Goal: Participate in discussion: Engage in conversation with other users on a specific topic

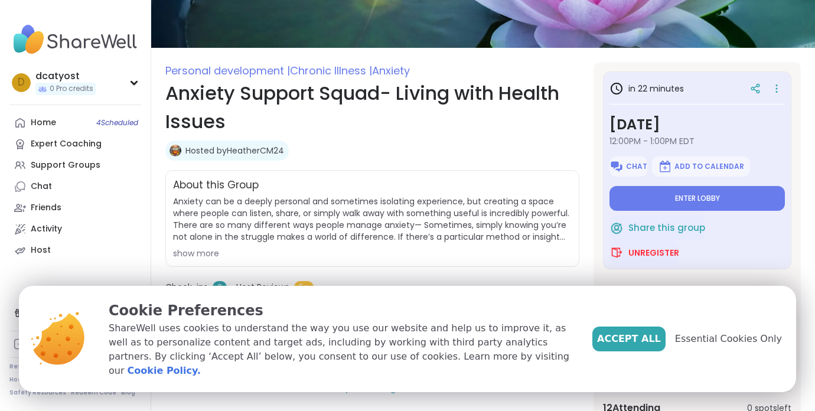
scroll to position [109, 0]
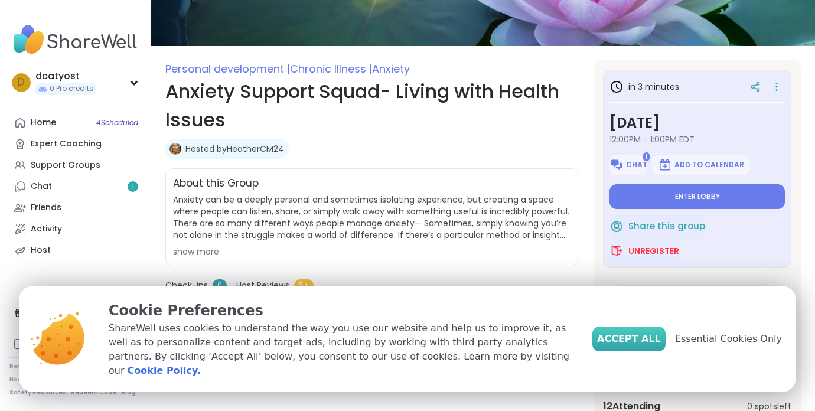
click at [643, 346] on span "Accept All" at bounding box center [629, 339] width 64 height 14
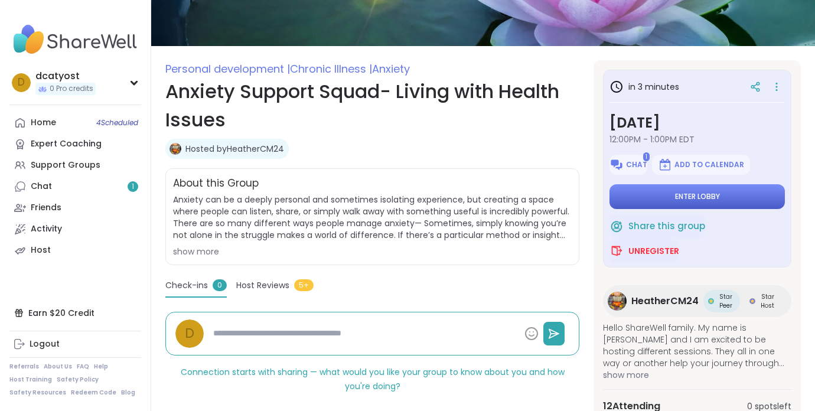
click at [696, 197] on span "Enter lobby" at bounding box center [697, 196] width 45 height 9
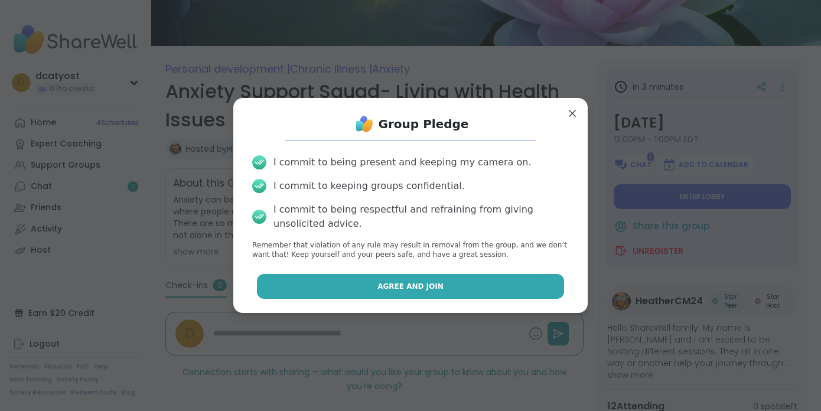
click at [412, 286] on span "Agree and Join" at bounding box center [410, 286] width 66 height 11
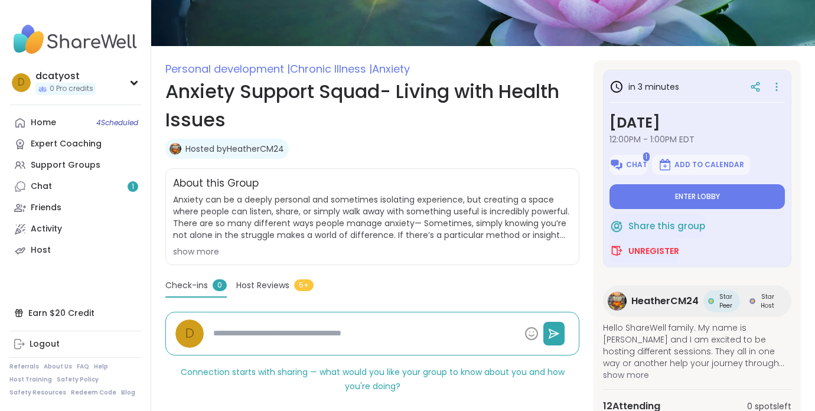
type textarea "*"
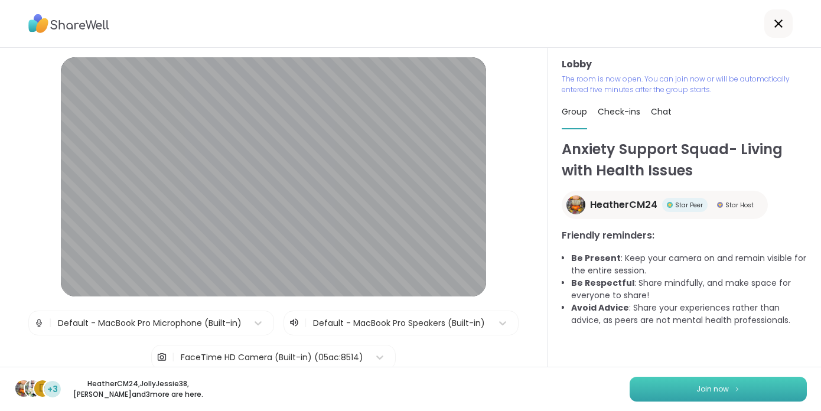
click at [690, 383] on button "Join now" at bounding box center [718, 389] width 177 height 25
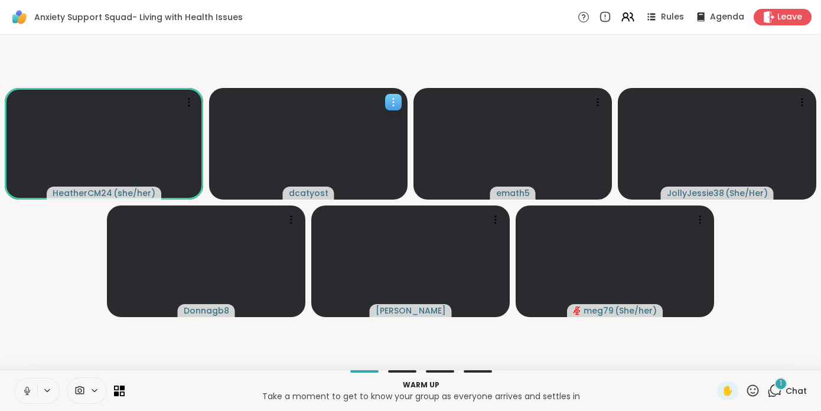
click at [393, 102] on icon at bounding box center [393, 102] width 1 height 1
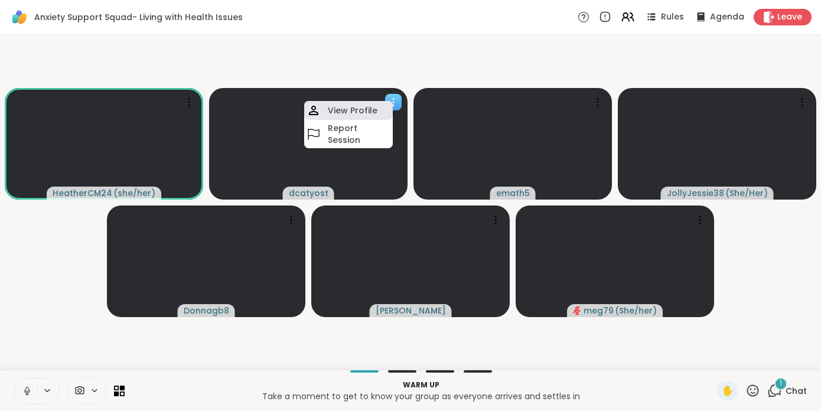
click at [368, 112] on h4 "View Profile" at bounding box center [353, 111] width 50 height 12
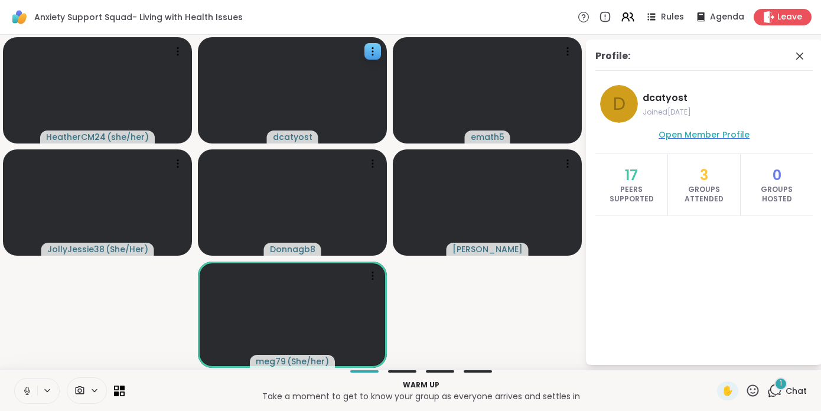
click at [719, 134] on span "Open Member Profile" at bounding box center [703, 135] width 91 height 12
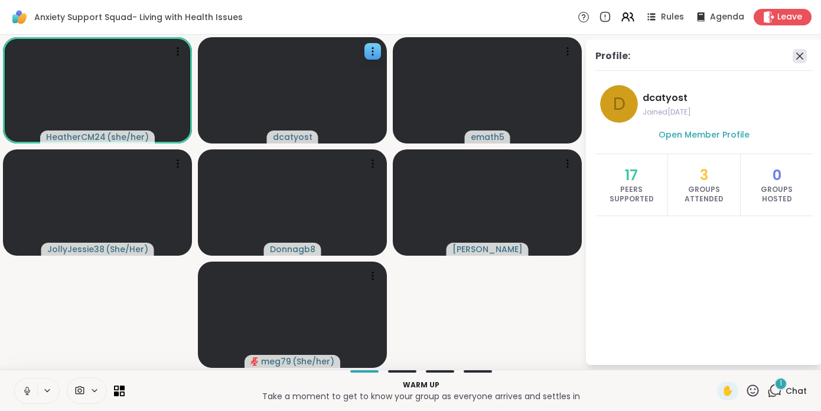
click at [800, 57] on icon at bounding box center [800, 56] width 14 height 14
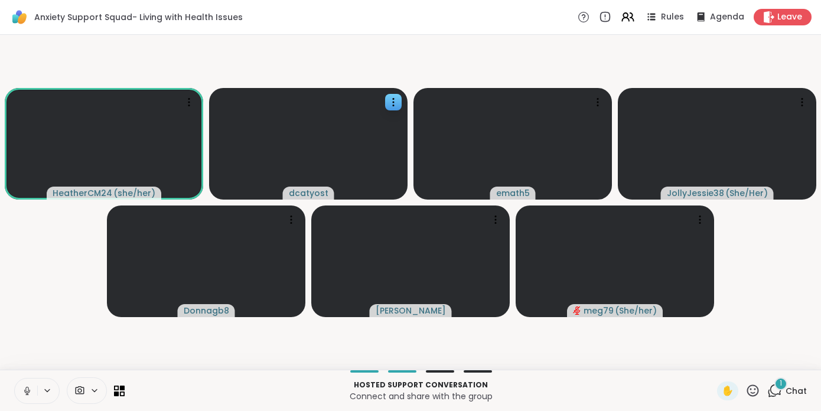
click at [780, 388] on div "1" at bounding box center [780, 383] width 13 height 13
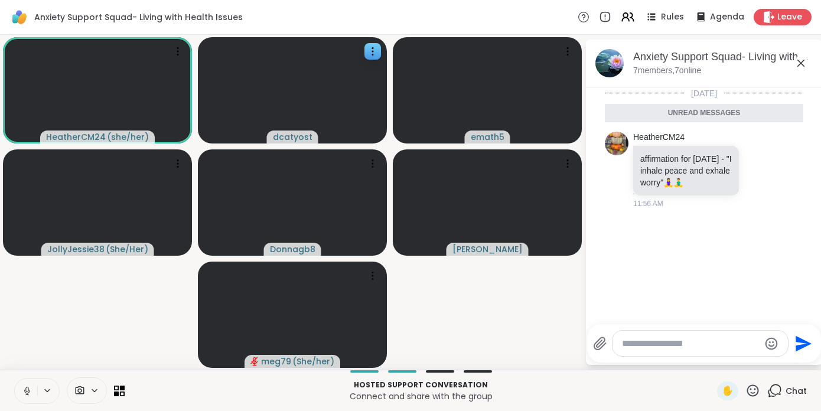
click at [800, 63] on icon at bounding box center [800, 63] width 7 height 7
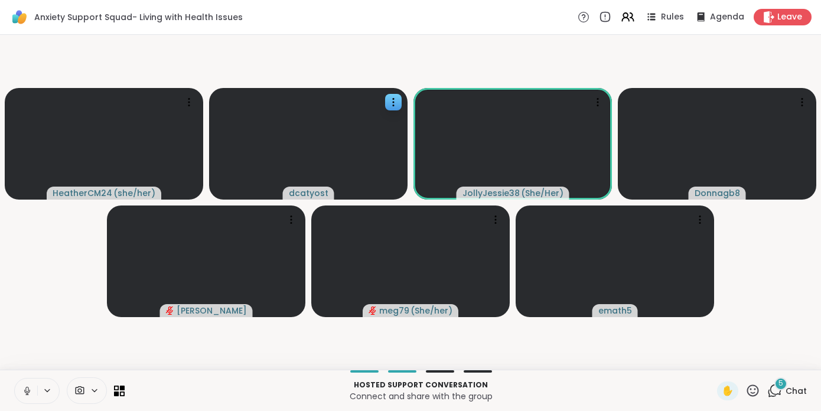
click at [775, 393] on icon at bounding box center [774, 390] width 15 height 15
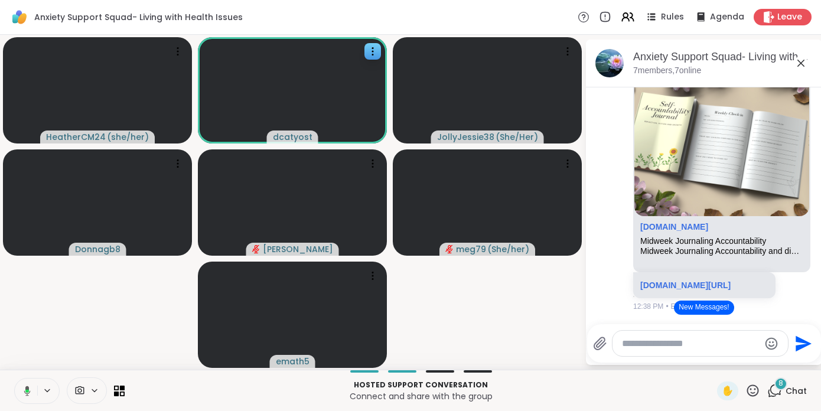
scroll to position [2739, 0]
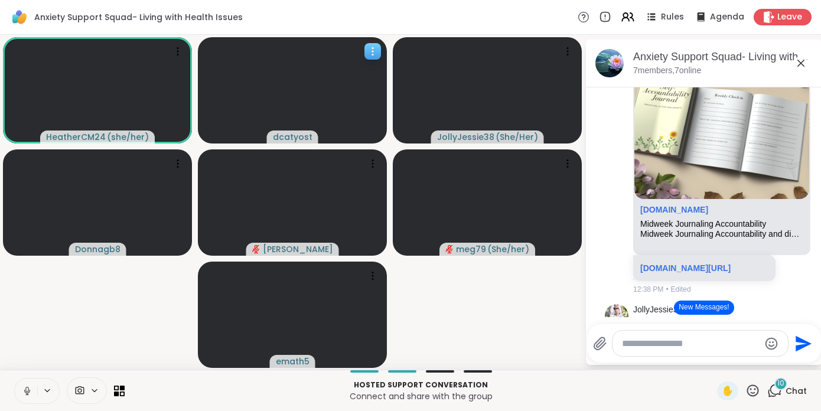
click at [372, 54] on icon at bounding box center [372, 54] width 1 height 1
click at [479, 302] on video-player-container "HeatherCM24 ( she/her ) dcatyost JollyJessie38 ( She/Her ) Donnagb8 [PERSON_NAM…" at bounding box center [292, 202] width 571 height 325
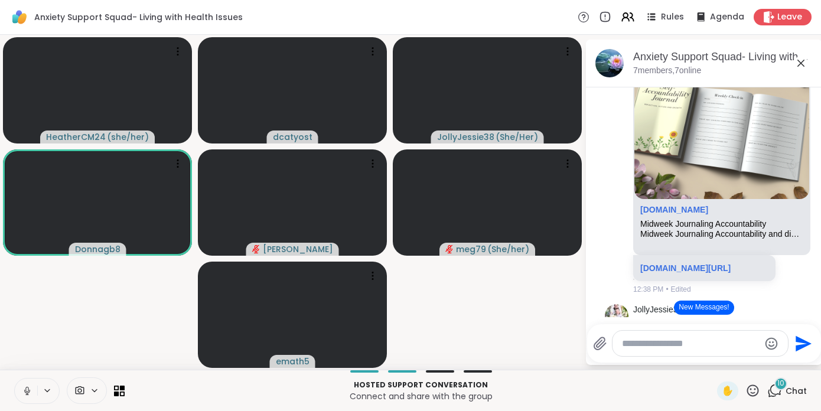
click at [800, 62] on icon at bounding box center [800, 63] width 7 height 7
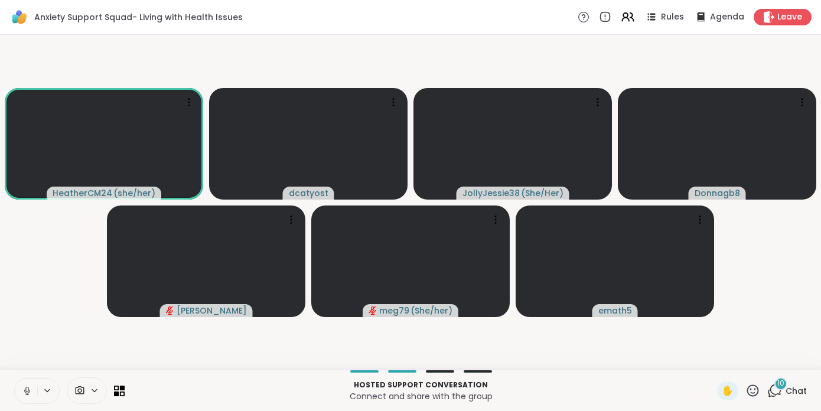
click at [445, 369] on div "HeatherCM24 ( she/her ) dcatyost JollyJessie38 ( She/Her ) Donnagb8 [PERSON_NAM…" at bounding box center [410, 202] width 821 height 335
click at [775, 389] on icon at bounding box center [774, 390] width 15 height 15
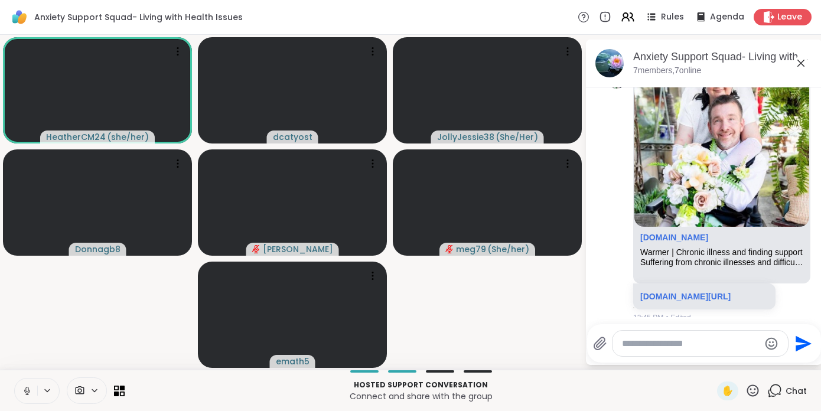
scroll to position [5395, 0]
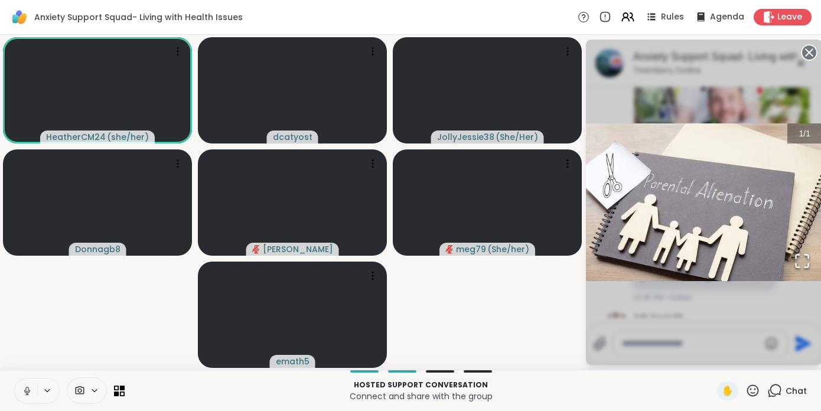
click at [723, 222] on img "Go to Slide 1" at bounding box center [704, 202] width 236 height 158
click at [537, 301] on video-player-container "HeatherCM24 ( she/her ) dcatyost JollyJessie38 ( She/Her ) Donnagb8 [PERSON_NAM…" at bounding box center [292, 202] width 571 height 325
click at [534, 336] on video-player-container "HeatherCM24 ( she/her ) dcatyost JollyJessie38 ( She/Her ) Donnagb8 [PERSON_NAM…" at bounding box center [292, 202] width 571 height 325
click at [809, 53] on icon at bounding box center [809, 52] width 17 height 17
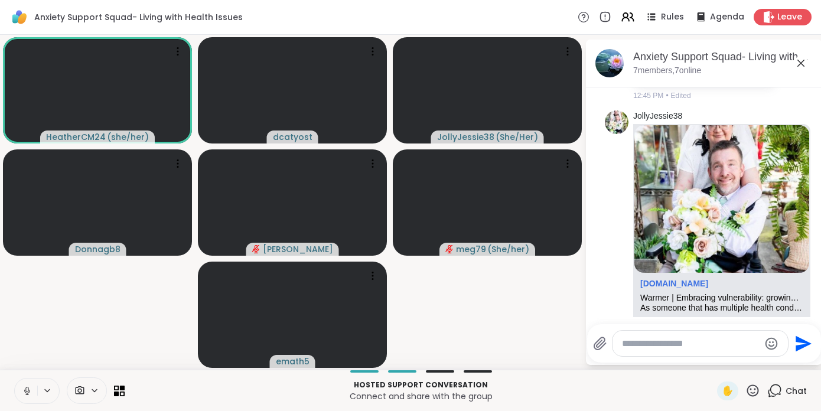
scroll to position [5590, 0]
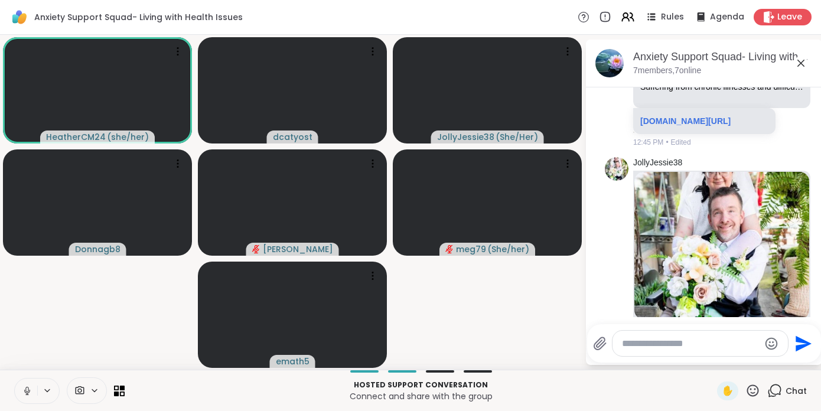
scroll to position [5526, 0]
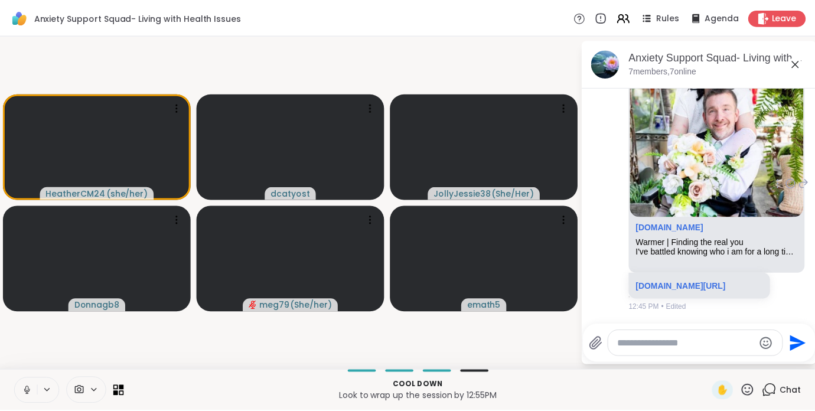
scroll to position [6346, 0]
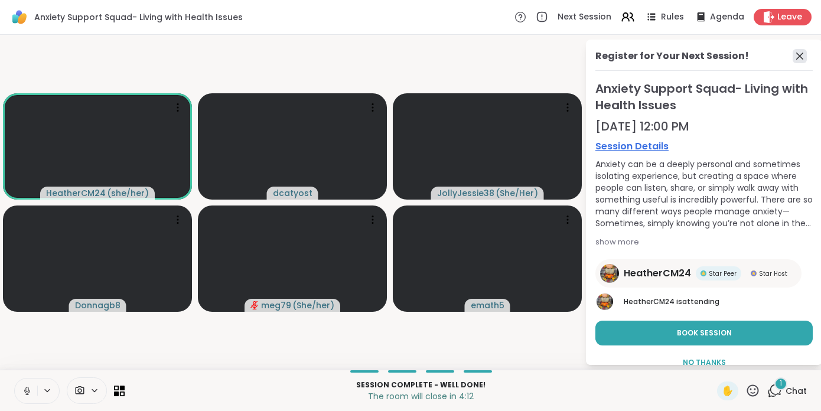
click at [796, 54] on icon at bounding box center [800, 56] width 14 height 14
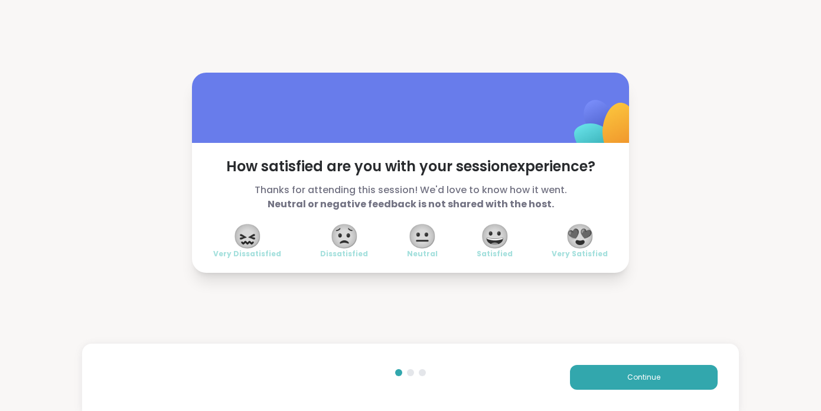
click at [579, 238] on span "😍" at bounding box center [580, 236] width 30 height 21
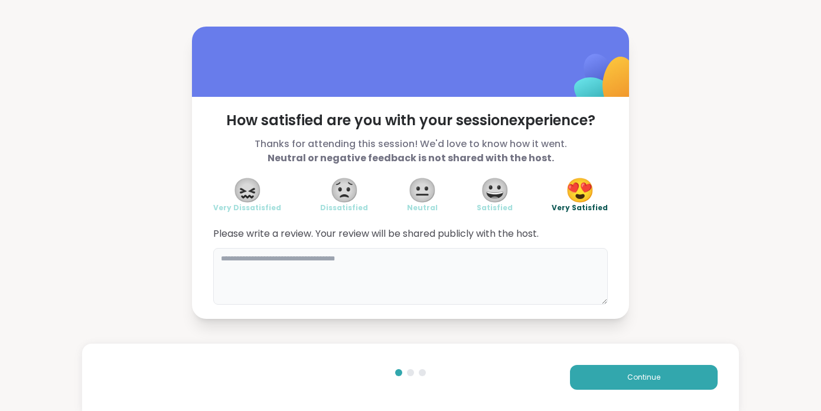
click at [418, 273] on textarea at bounding box center [410, 276] width 395 height 57
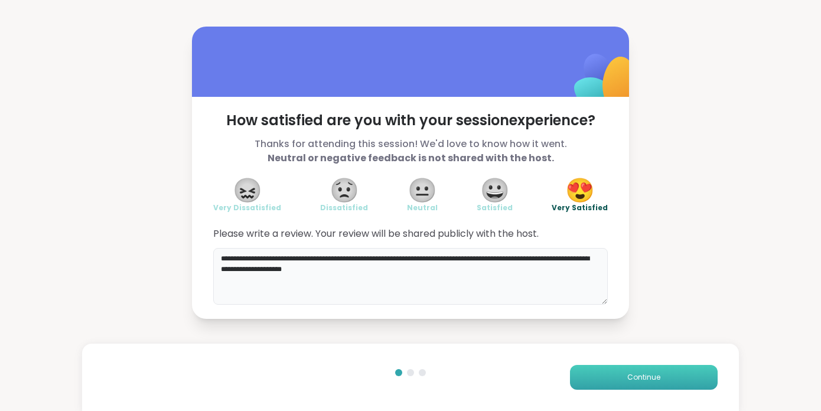
type textarea "**********"
click at [639, 379] on span "Continue" at bounding box center [643, 377] width 33 height 11
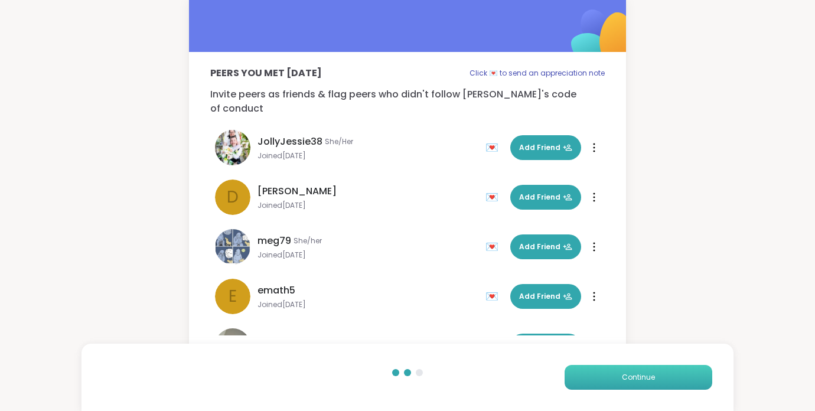
click at [636, 375] on span "Continue" at bounding box center [638, 377] width 33 height 11
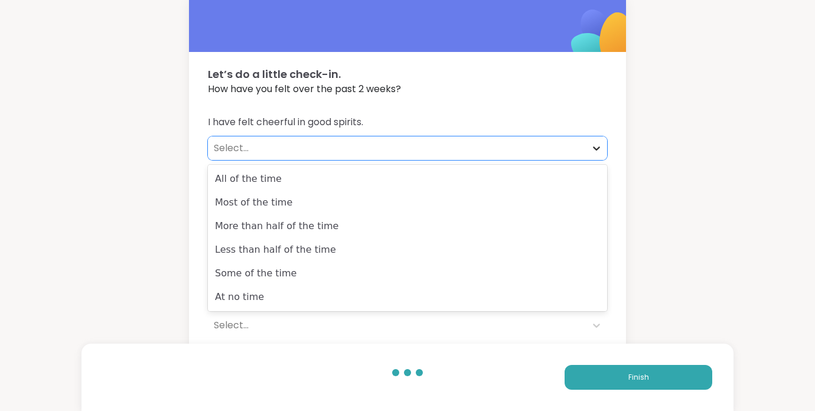
click at [596, 149] on icon at bounding box center [596, 148] width 7 height 4
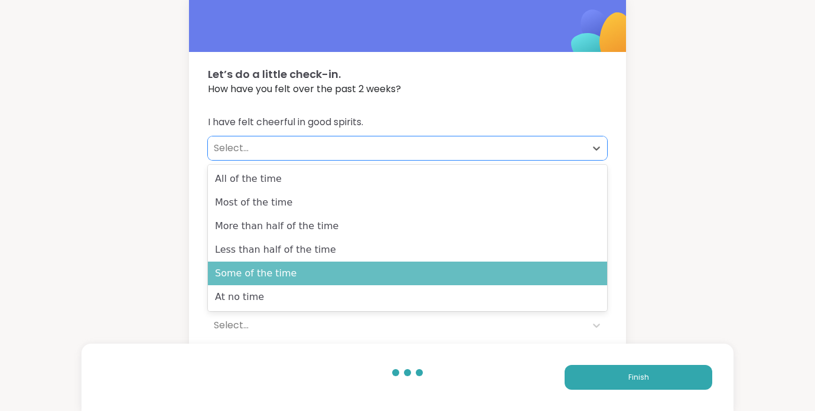
click at [477, 273] on div "Some of the time" at bounding box center [407, 274] width 399 height 24
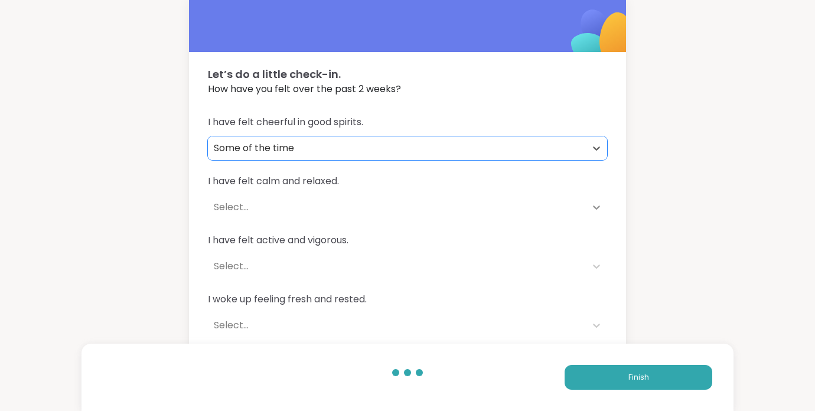
click at [594, 205] on icon at bounding box center [597, 207] width 12 height 12
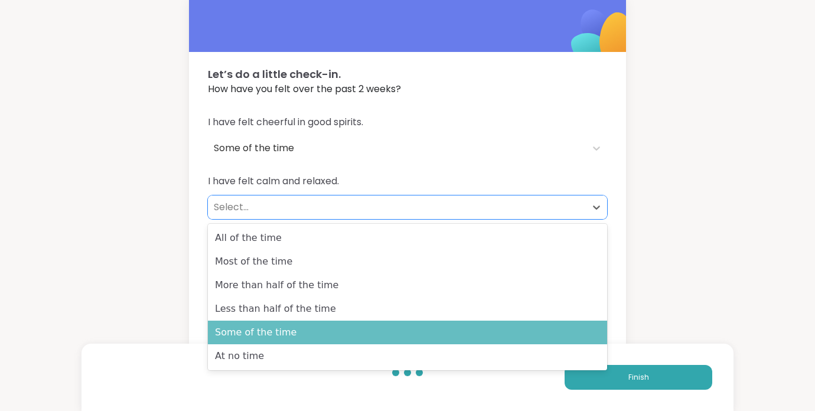
click at [421, 327] on div "Some of the time" at bounding box center [407, 333] width 399 height 24
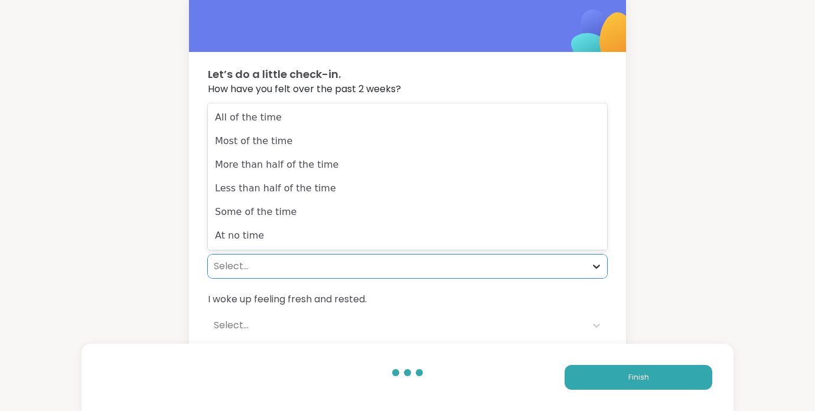
click at [595, 269] on icon at bounding box center [597, 266] width 12 height 12
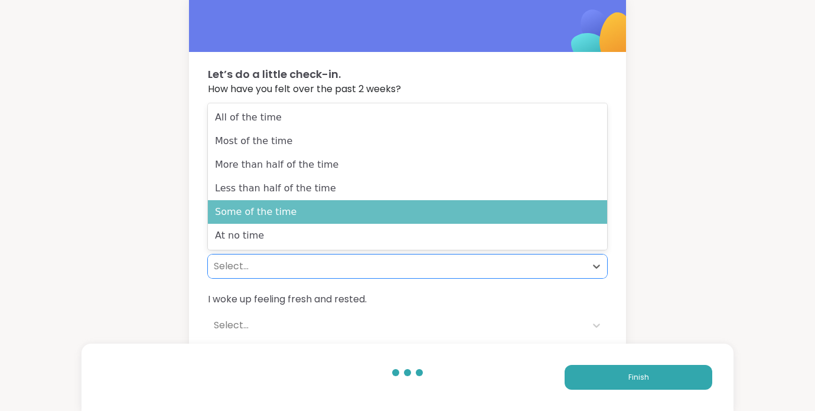
click at [491, 214] on div "Some of the time" at bounding box center [407, 212] width 399 height 24
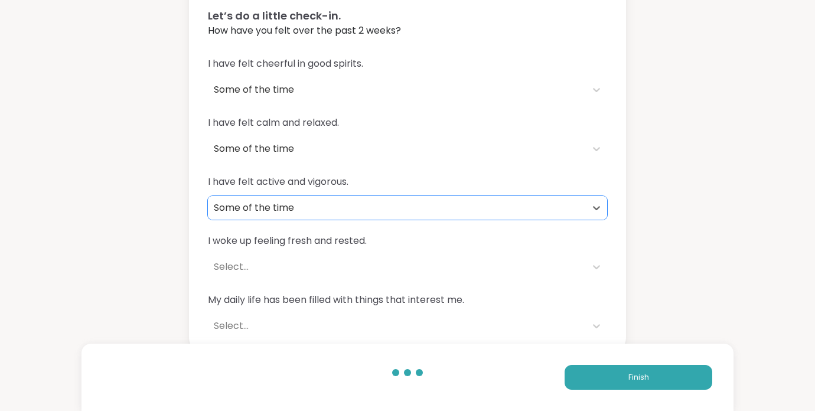
scroll to position [84, 0]
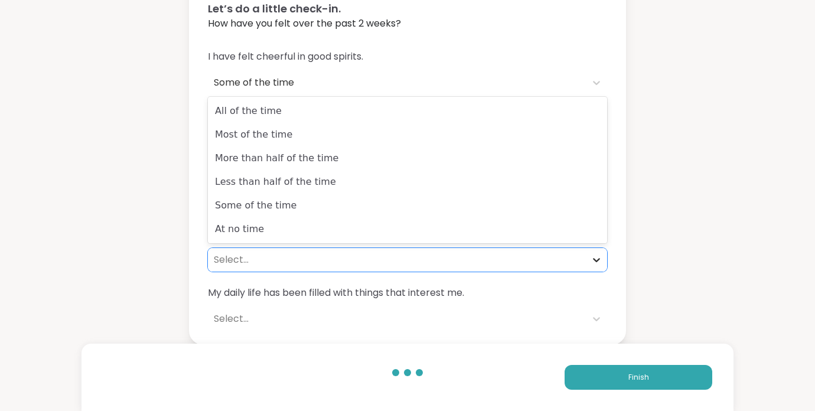
click at [594, 262] on icon at bounding box center [597, 260] width 12 height 12
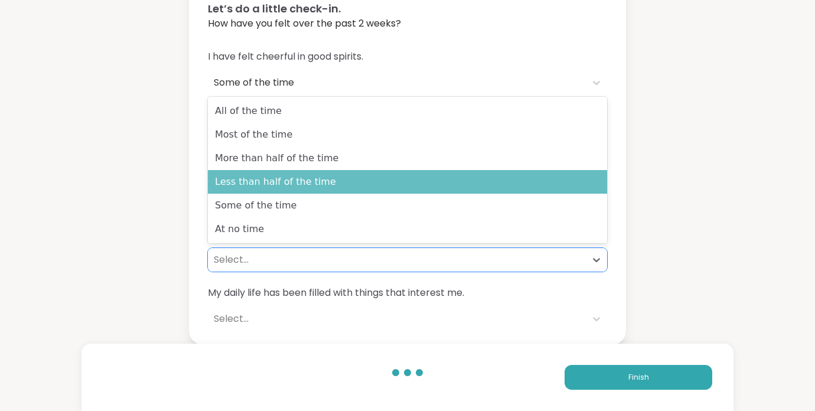
click at [454, 180] on div "Less than half of the time" at bounding box center [407, 182] width 399 height 24
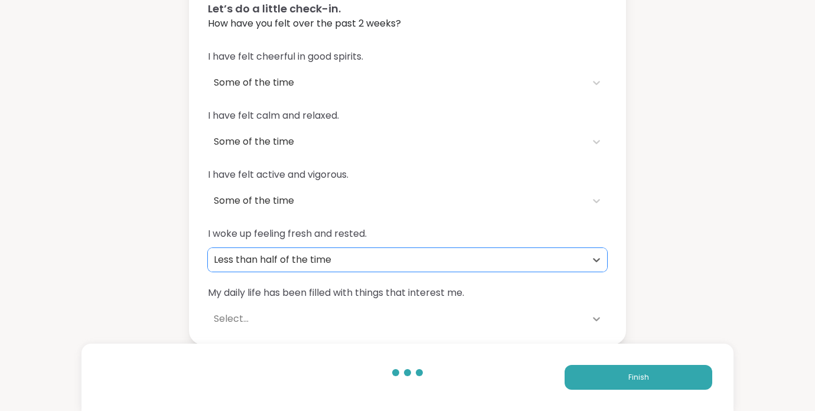
click at [593, 318] on icon at bounding box center [596, 319] width 7 height 4
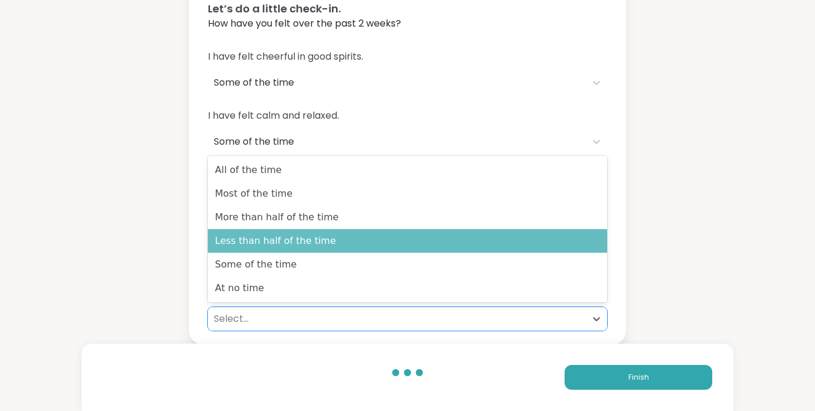
click at [454, 229] on div "Less than half of the time" at bounding box center [407, 241] width 399 height 24
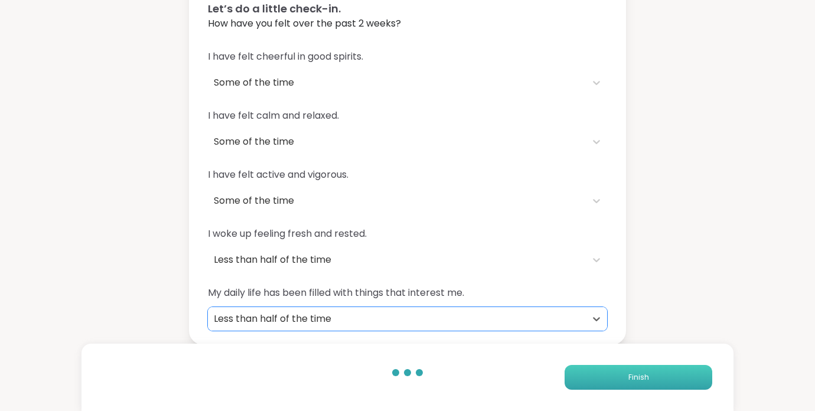
click at [620, 377] on button "Finish" at bounding box center [639, 377] width 148 height 25
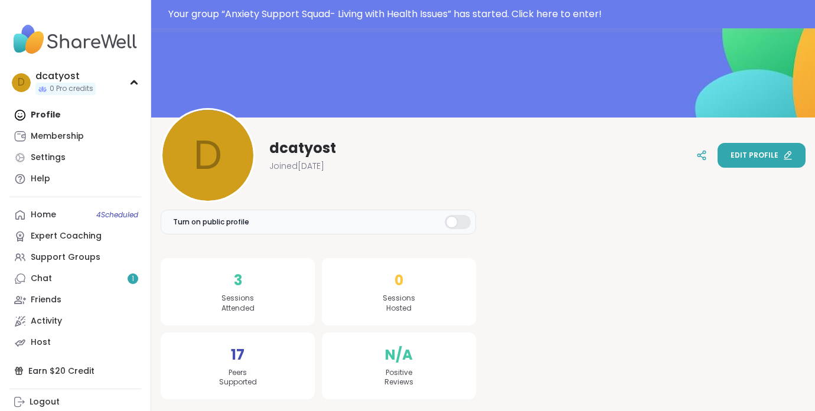
click at [755, 156] on span "Edit profile" at bounding box center [755, 155] width 48 height 11
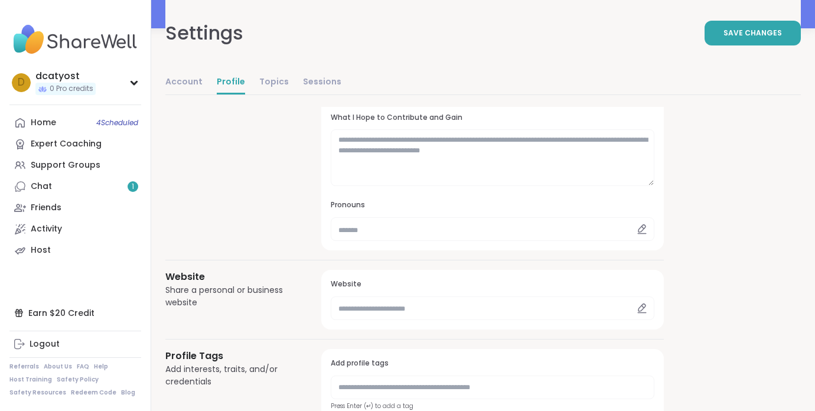
scroll to position [322, 0]
click at [383, 231] on input "text" at bounding box center [493, 229] width 324 height 24
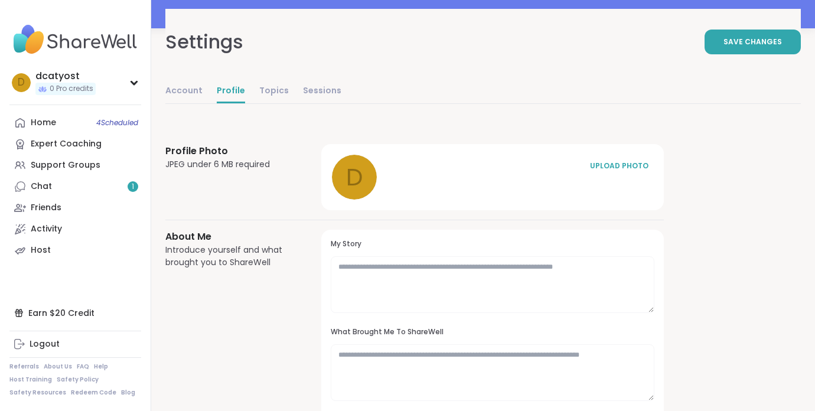
scroll to position [0, 0]
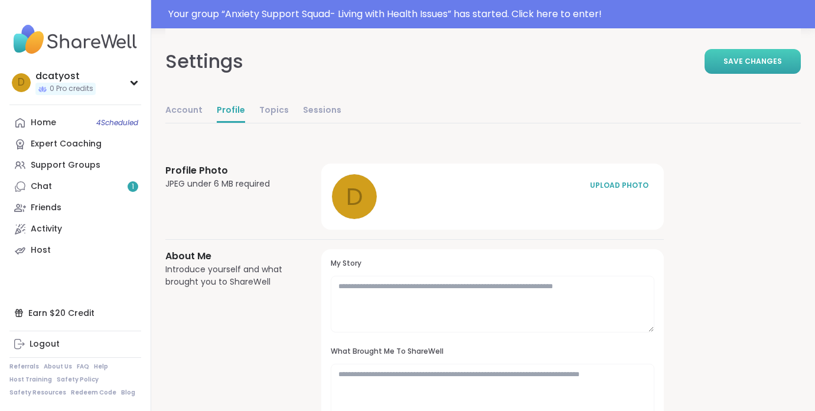
type input "*******"
click at [759, 63] on span "Save Changes" at bounding box center [752, 61] width 58 height 11
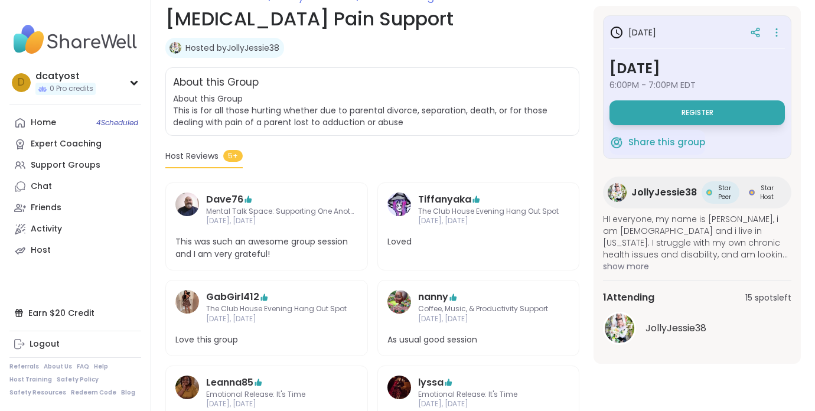
scroll to position [182, 0]
click at [640, 266] on span "show more" at bounding box center [697, 266] width 188 height 12
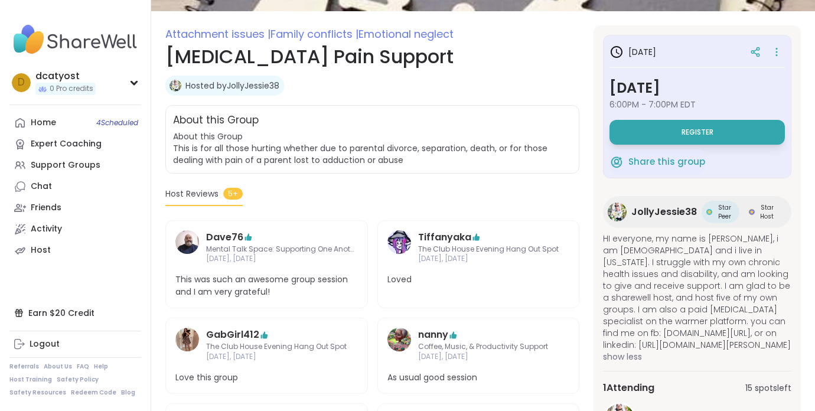
scroll to position [106, 0]
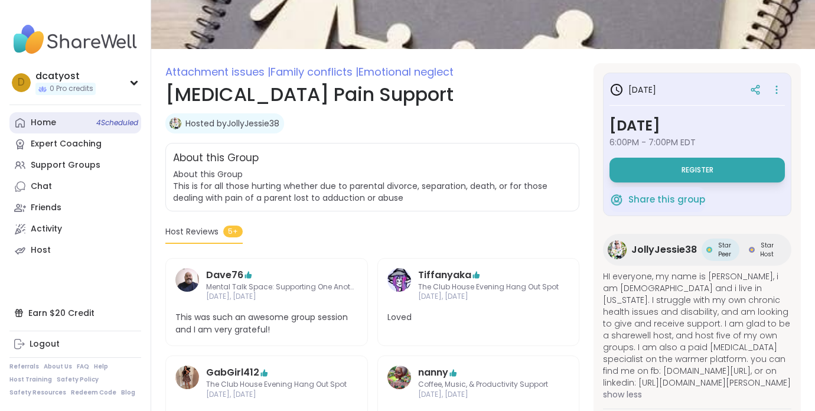
click at [41, 122] on div "Home 4 Scheduled" at bounding box center [43, 123] width 25 height 12
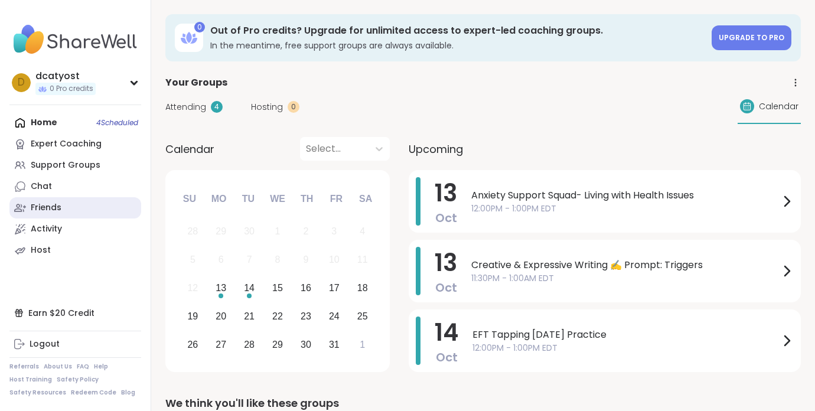
click at [55, 210] on div "Friends" at bounding box center [46, 208] width 31 height 12
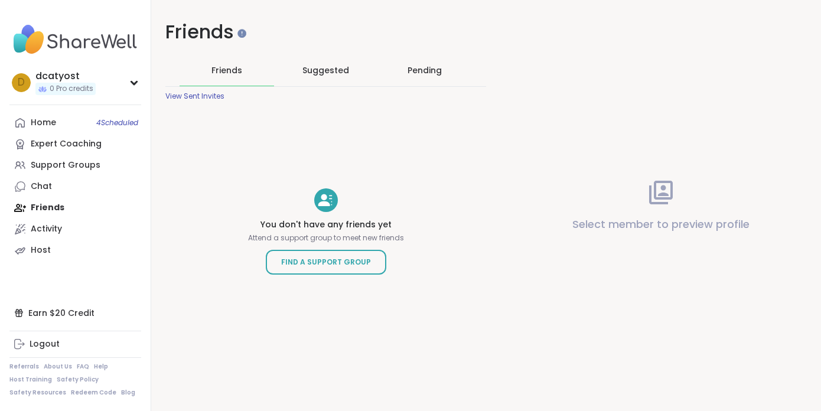
click at [423, 65] on div "Pending" at bounding box center [425, 70] width 34 height 12
click at [48, 232] on div "Activity" at bounding box center [46, 229] width 31 height 12
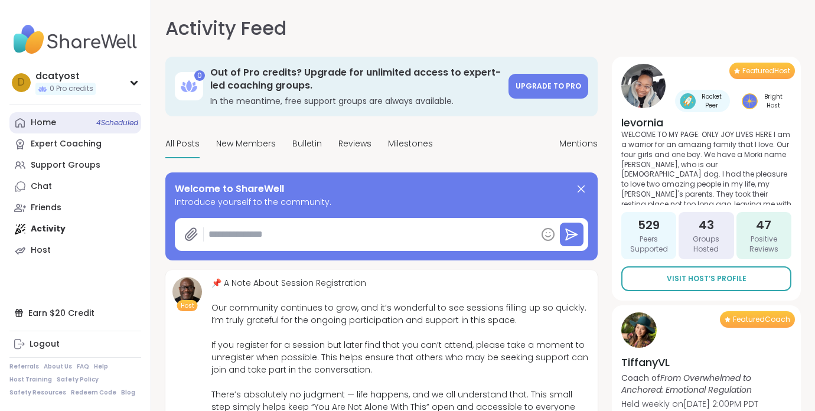
click at [47, 124] on div "Home 4 Scheduled" at bounding box center [43, 123] width 25 height 12
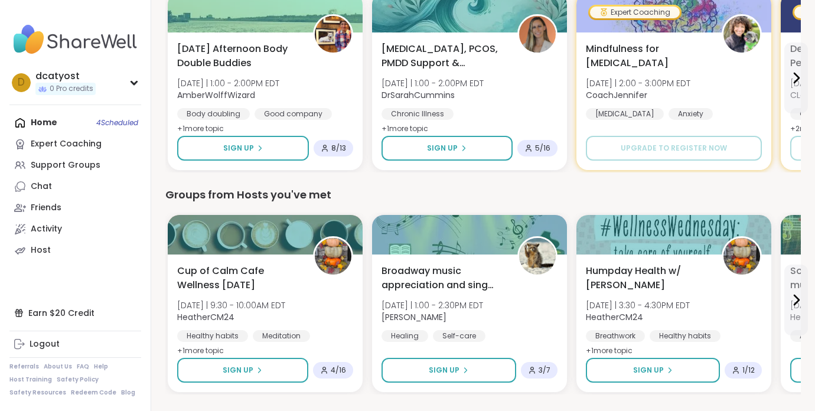
scroll to position [433, 0]
